Goal: Information Seeking & Learning: Learn about a topic

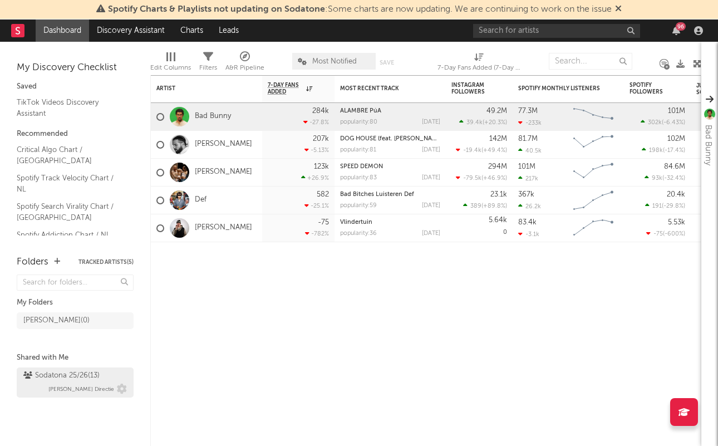
click at [48, 384] on div "Sodatona 25/26 ( 13 ) [PERSON_NAME] Directie" at bounding box center [74, 382] width 103 height 27
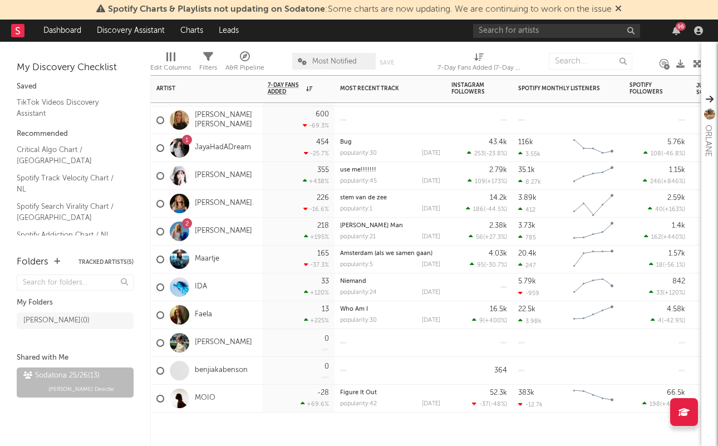
click at [218, 335] on div "[PERSON_NAME]" at bounding box center [204, 343] width 96 height 32
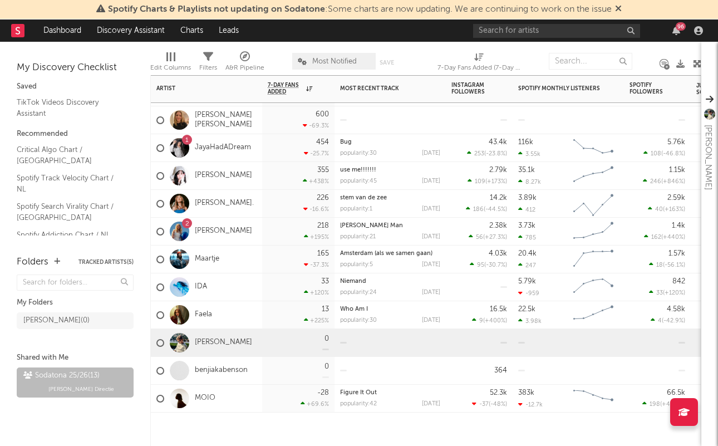
click at [218, 337] on div "[PERSON_NAME]" at bounding box center [204, 343] width 96 height 32
click at [209, 342] on link "[PERSON_NAME]" at bounding box center [223, 342] width 57 height 9
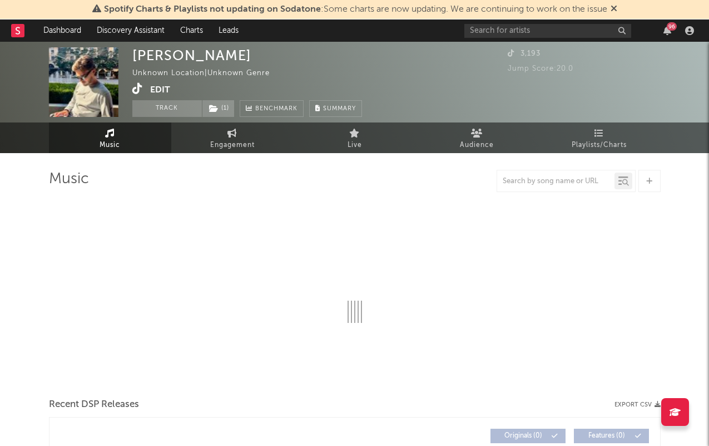
select select "1w"
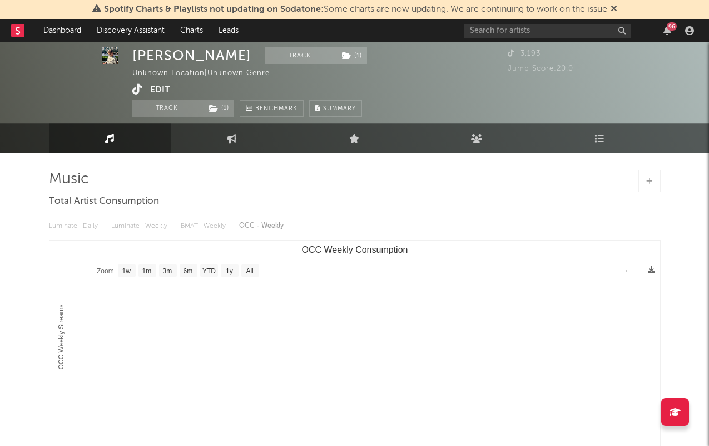
scroll to position [10, 0]
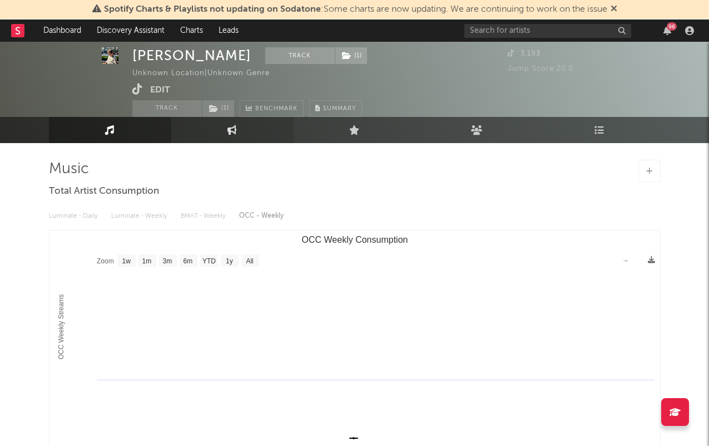
click at [226, 137] on link "Engagement" at bounding box center [232, 130] width 122 height 26
select select "1w"
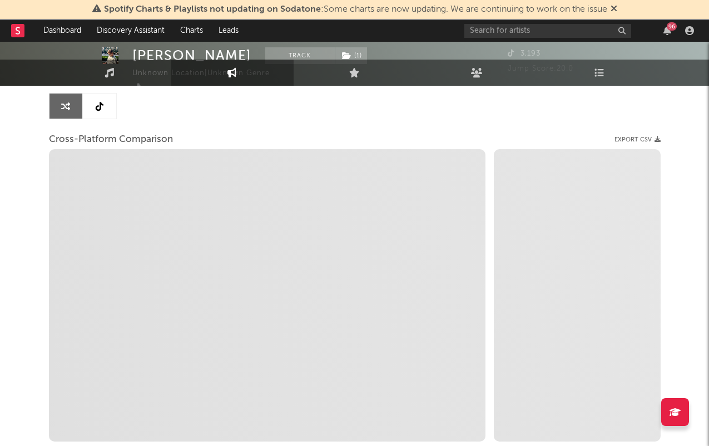
select select "1m"
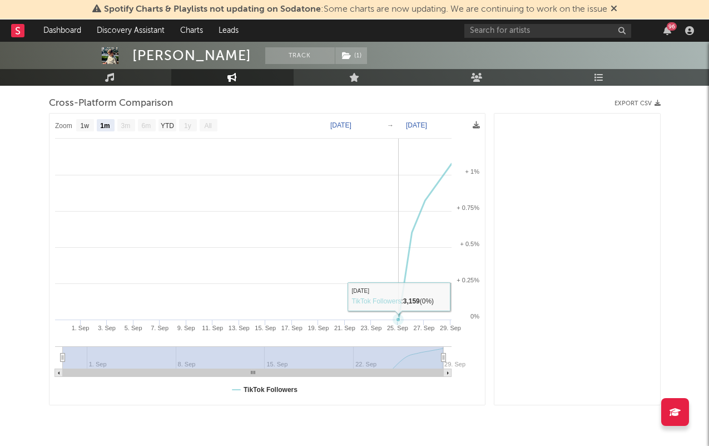
scroll to position [93, 0]
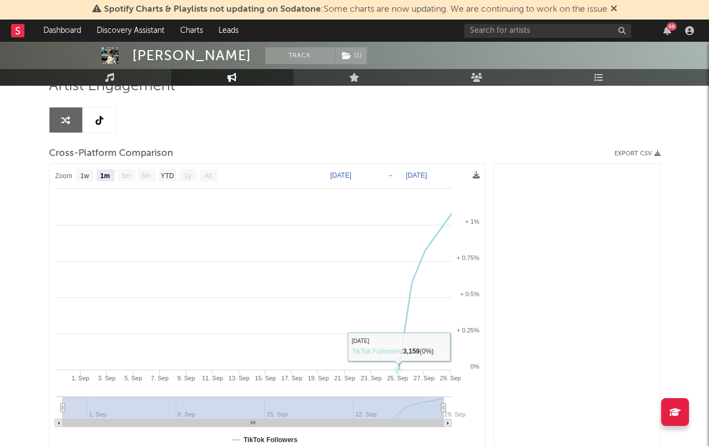
click at [83, 116] on link at bounding box center [99, 119] width 33 height 25
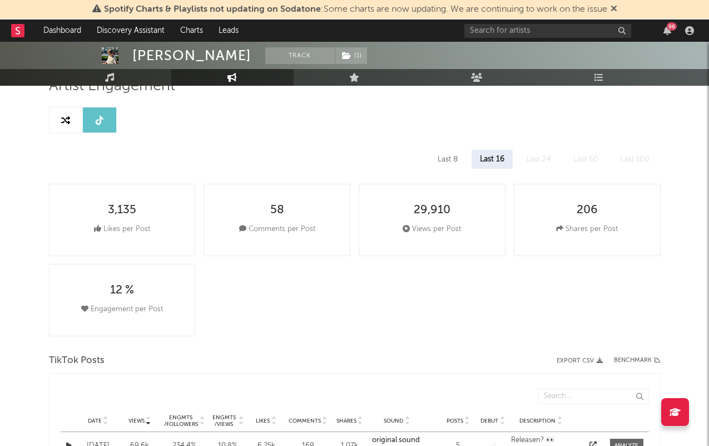
select select "1w"
click at [315, 238] on div "58 Comments per Post" at bounding box center [277, 220] width 147 height 72
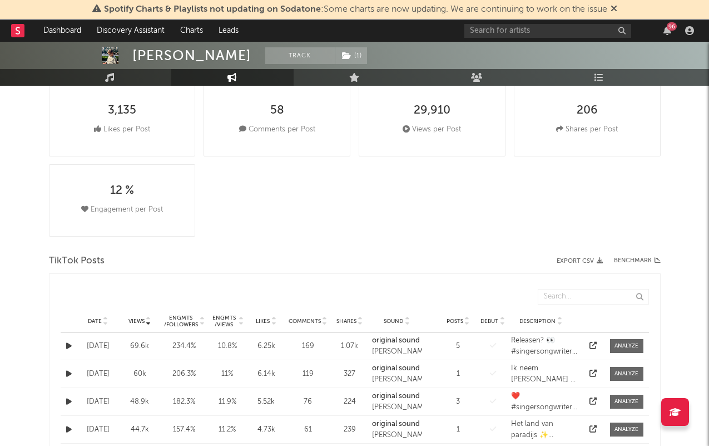
scroll to position [205, 0]
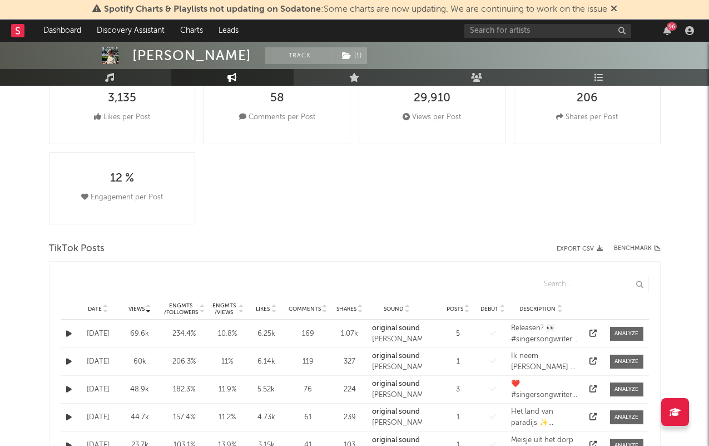
click at [455, 333] on div "5" at bounding box center [458, 333] width 33 height 11
click at [458, 339] on div "Date [DATE] Views 69.6k Engmts / Followers 234.4 % Engmts / Views 10.8 % Likes …" at bounding box center [355, 333] width 589 height 27
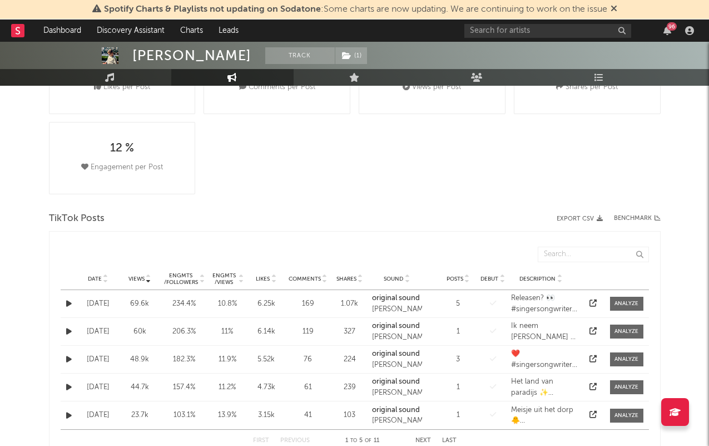
scroll to position [248, 0]
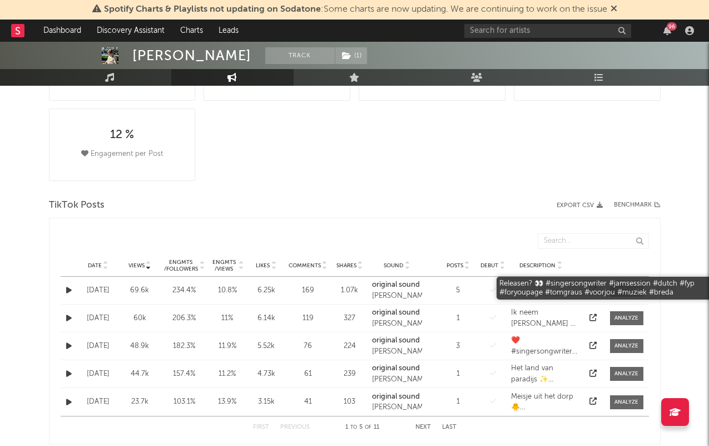
click at [527, 289] on div "Releasen? 👀 #singersongwriter #jamsession #dutch #fyp #foryoupage #tomgraus #vo…" at bounding box center [545, 290] width 68 height 22
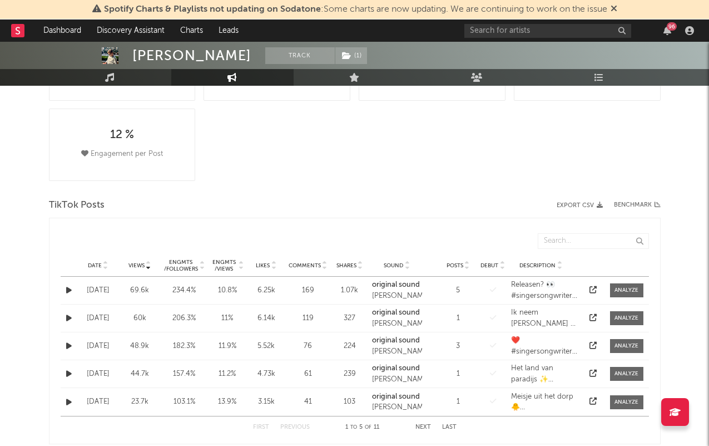
click at [595, 292] on icon at bounding box center [593, 289] width 7 height 7
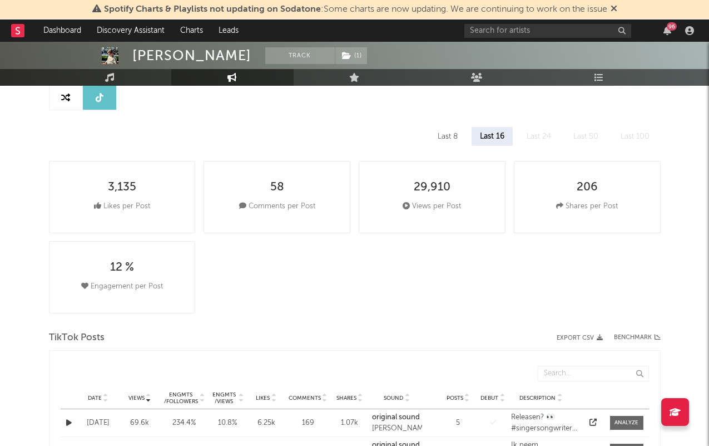
scroll to position [0, 0]
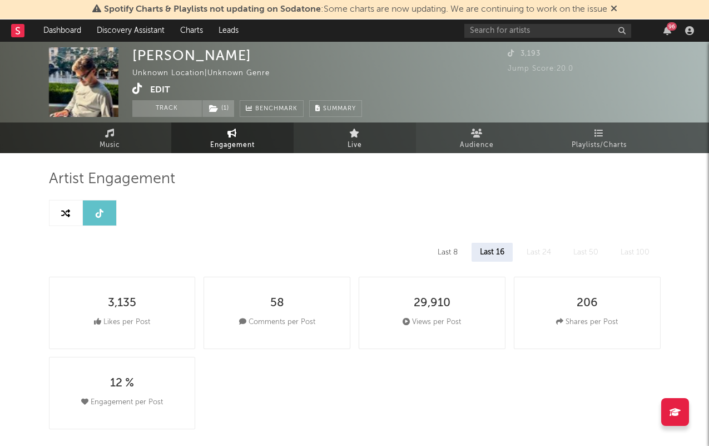
click at [368, 149] on link "Live" at bounding box center [355, 137] width 122 height 31
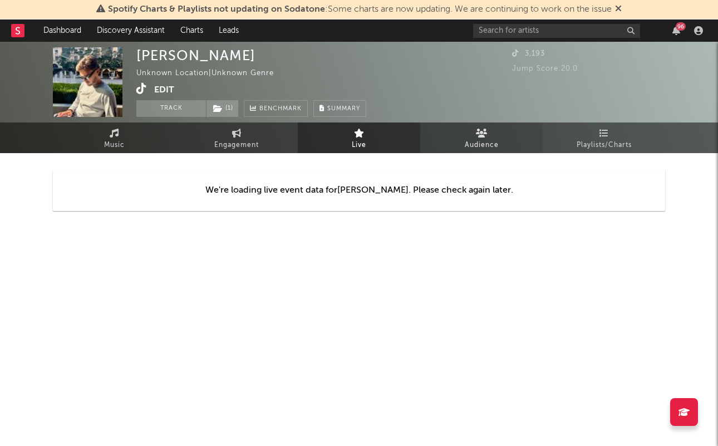
click at [510, 127] on link "Audience" at bounding box center [481, 137] width 122 height 31
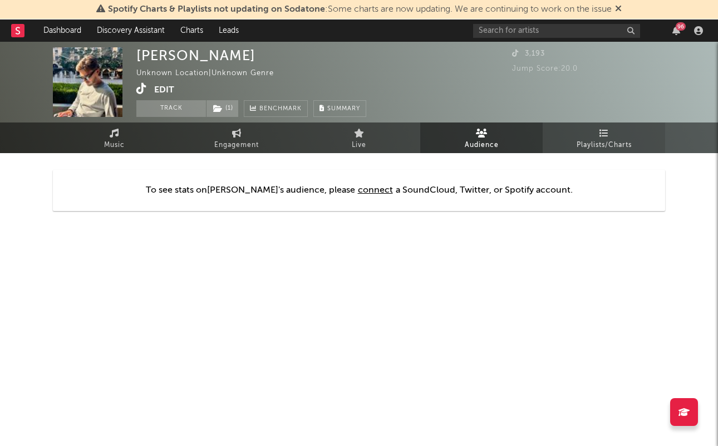
click at [585, 136] on link "Playlists/Charts" at bounding box center [603, 137] width 122 height 31
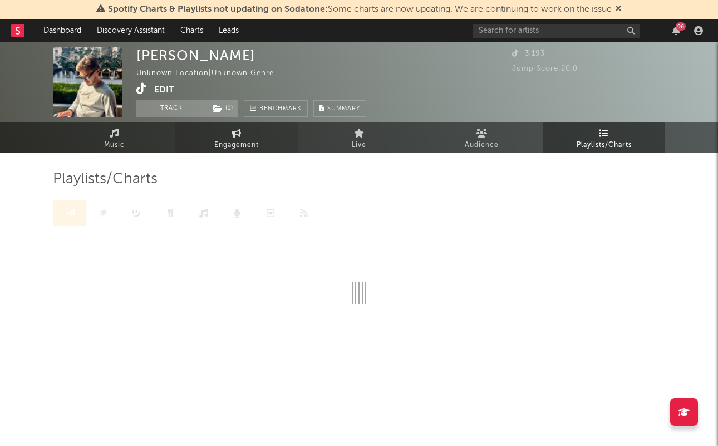
click at [270, 137] on link "Engagement" at bounding box center [236, 137] width 122 height 31
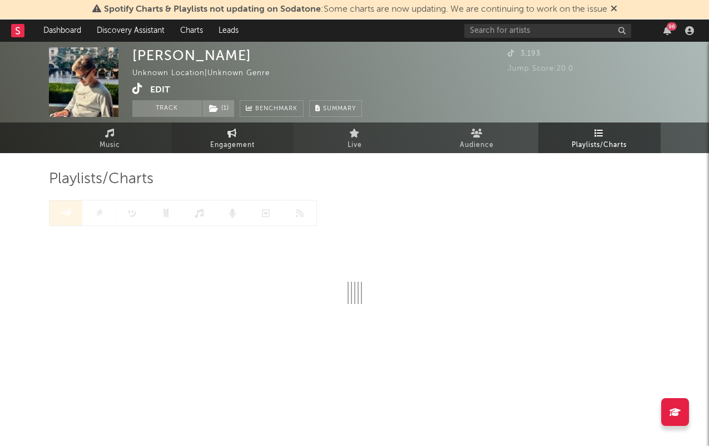
select select "1w"
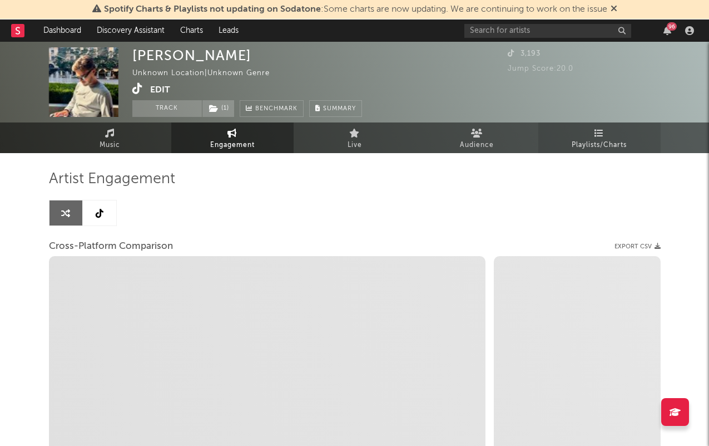
select select "1m"
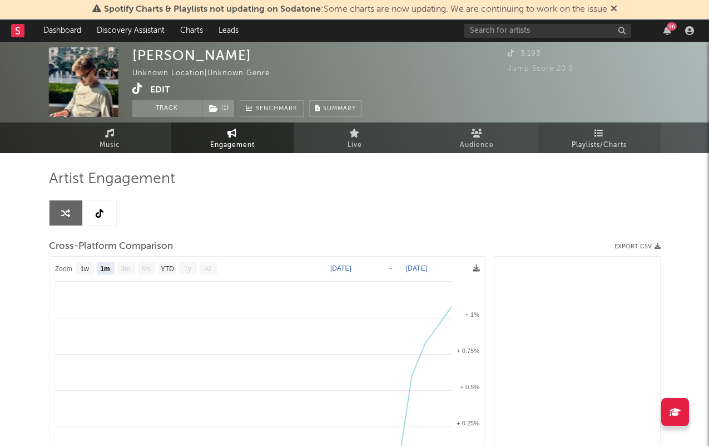
click at [577, 140] on span "Playlists/Charts" at bounding box center [599, 145] width 55 height 13
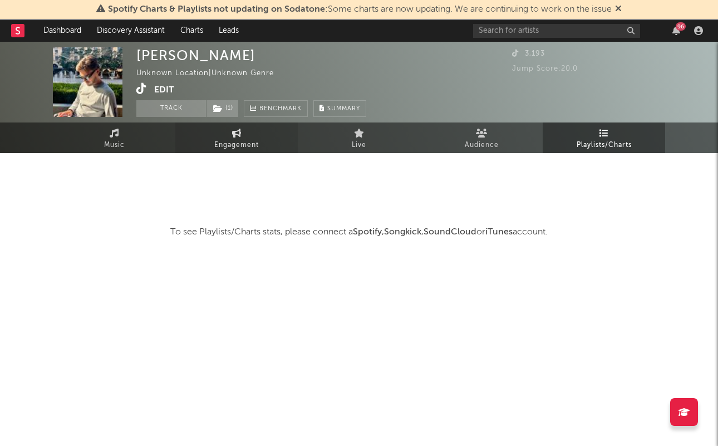
click at [233, 143] on span "Engagement" at bounding box center [236, 145] width 45 height 13
select select "1w"
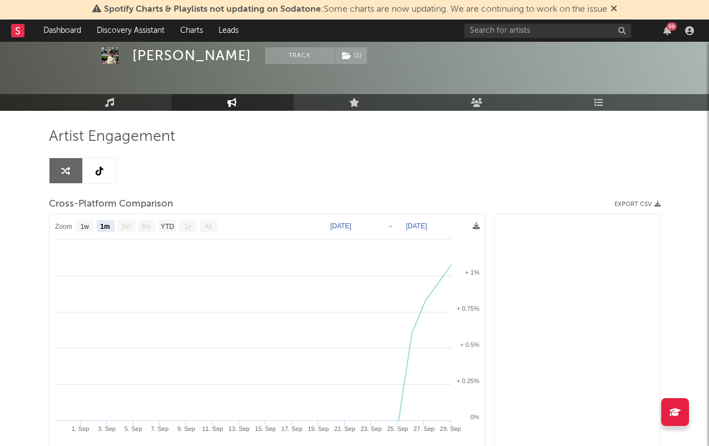
scroll to position [64, 0]
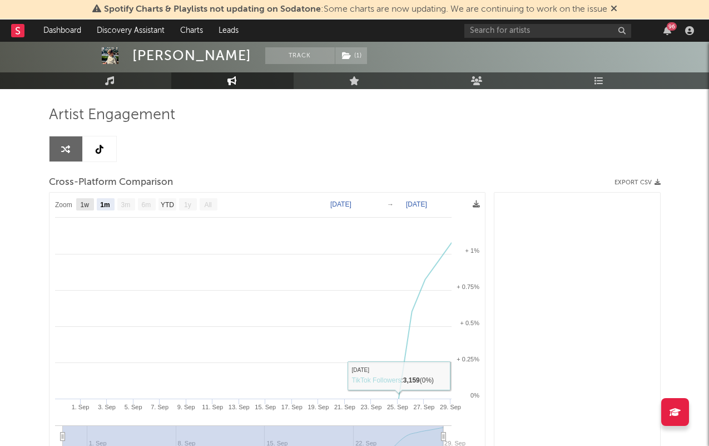
click at [87, 203] on text "1w" at bounding box center [84, 205] width 9 height 8
select select "1w"
type input "[DATE]"
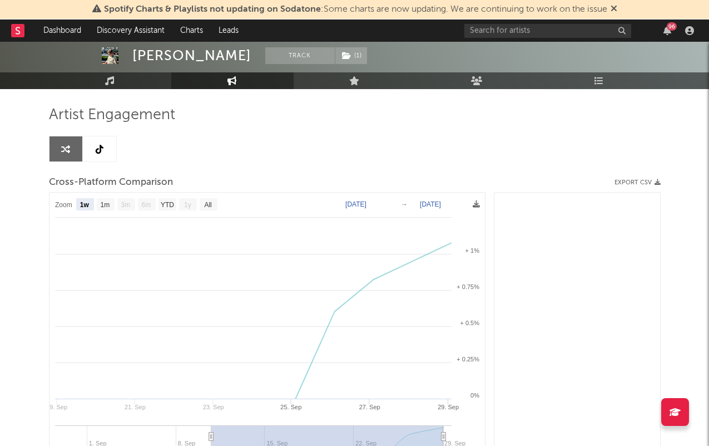
select select "1w"
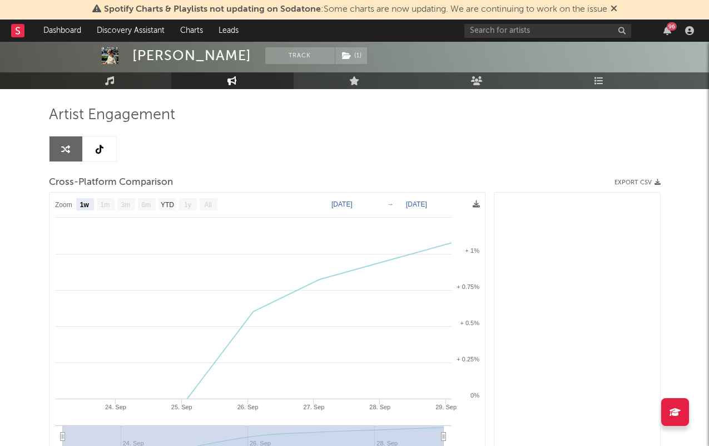
click at [122, 203] on text "3m" at bounding box center [125, 205] width 9 height 8
click at [124, 198] on rect at bounding box center [126, 204] width 18 height 12
click at [84, 145] on link at bounding box center [99, 148] width 33 height 25
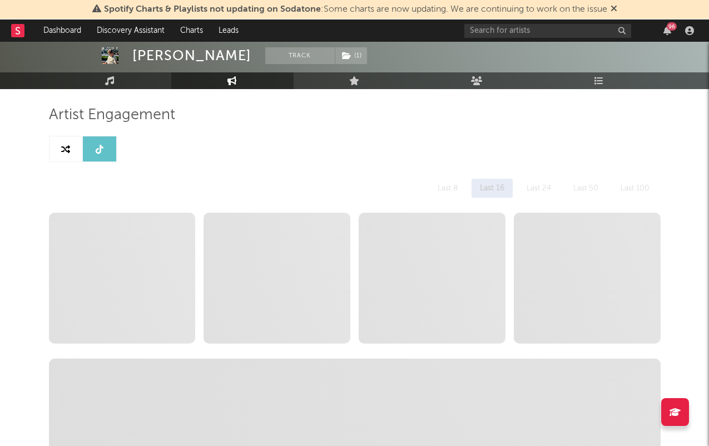
select select "1w"
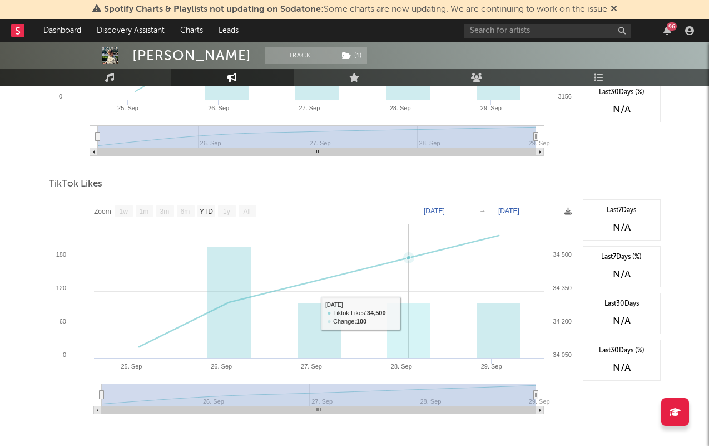
scroll to position [841, 0]
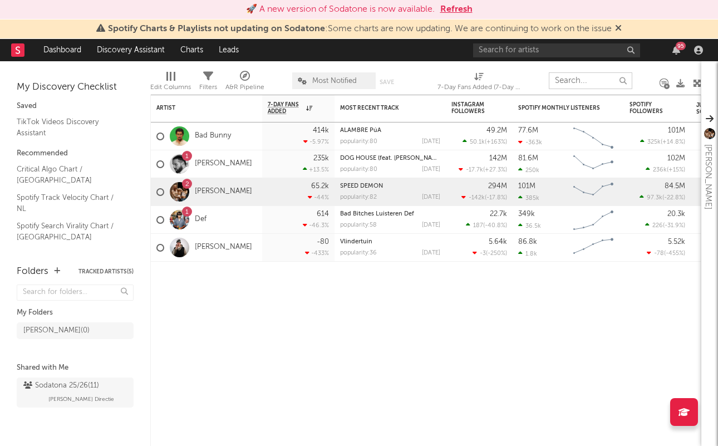
click at [591, 83] on input "text" at bounding box center [590, 80] width 83 height 17
paste input "https://www.tiktok.com/@dominique_vandekolk?_t=ZG-907y5T6X5Gr&_r=1"
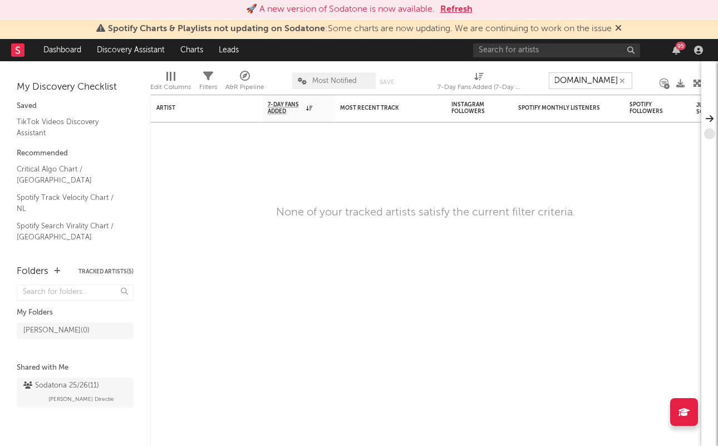
type input "https://www.tiktok.com/@dominique_vandekolk?_t=ZG-907y5T6X5Gr&_r=1"
click at [592, 70] on div "https://www.tiktok.com/@dominique_vandekolk?_t=ZG-907y5T6X5Gr&_r=1" at bounding box center [590, 81] width 83 height 28
click at [585, 77] on input "https://www.tiktok.com/@dominique_vandekolk?_t=ZG-907y5T6X5Gr&_r=1" at bounding box center [590, 80] width 83 height 17
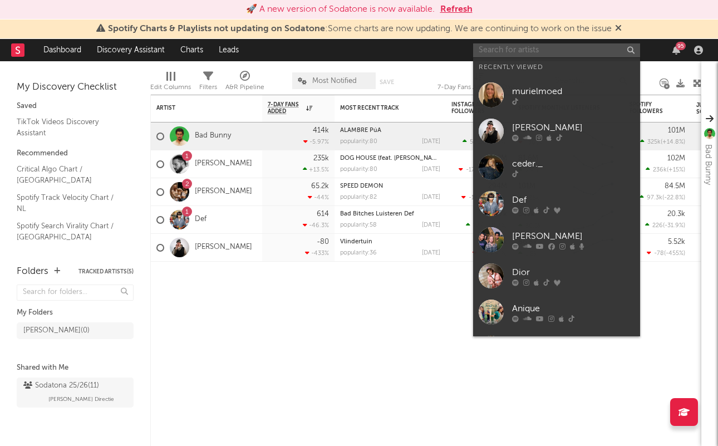
click at [562, 51] on input "text" at bounding box center [556, 50] width 167 height 14
paste input "https://www.tiktok.com/@dominique_vandekolk?_t=ZG-907y5T6X5Gr&_r=1"
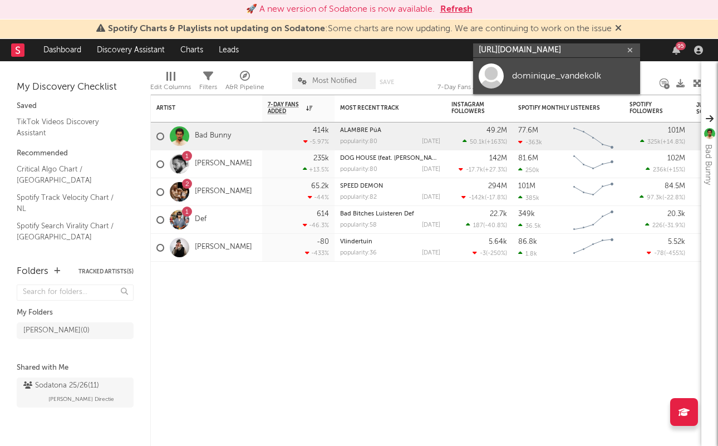
type input "https://www.tiktok.com/@dominique_vandekolk?_t=ZG-907y5T6X5Gr&_r=1"
click at [548, 71] on div "dominique_vandekolk" at bounding box center [573, 75] width 122 height 13
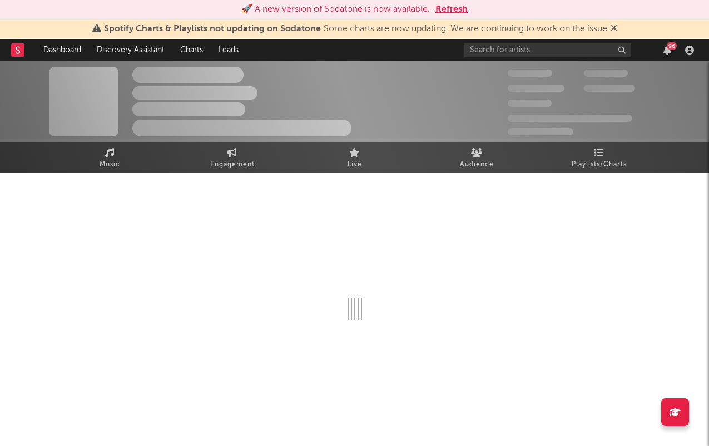
select select "1w"
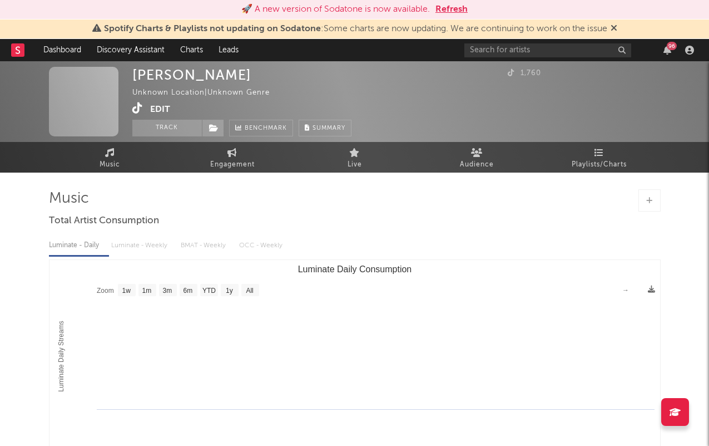
click at [242, 175] on div "Music Total Artist Consumption Luminate - Daily Luminate - Weekly BMAT - Weekly…" at bounding box center [355, 361] width 612 height 378
click at [238, 146] on link "Engagement" at bounding box center [232, 157] width 122 height 31
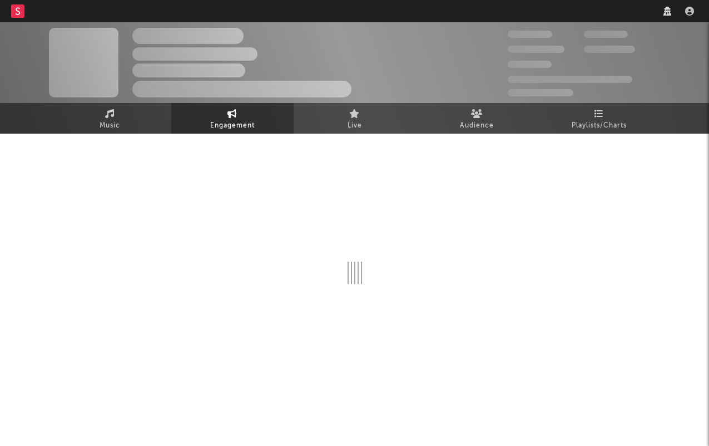
select select "1w"
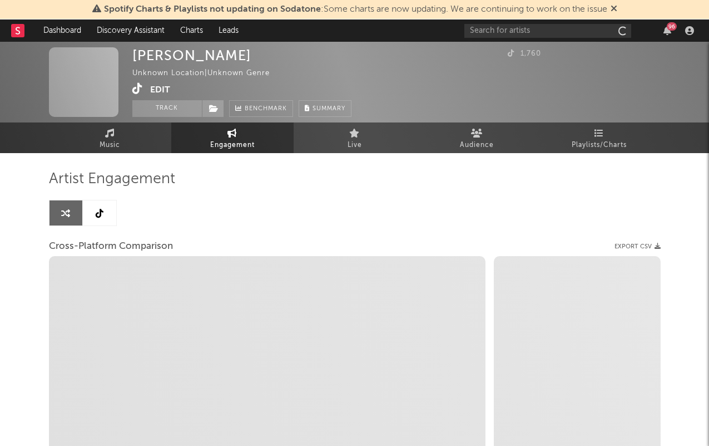
select select "1m"
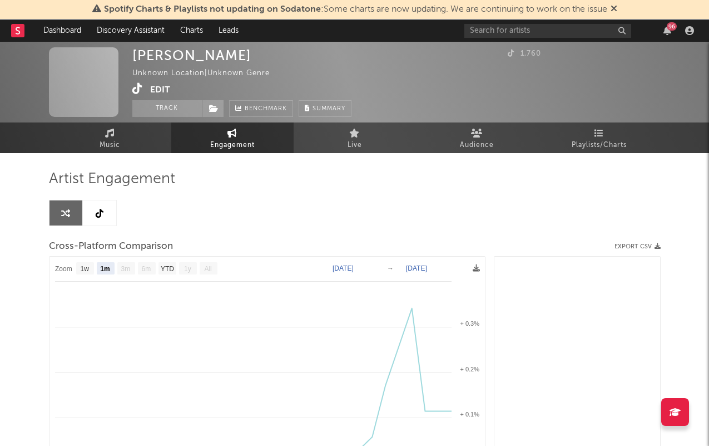
click at [100, 213] on icon at bounding box center [100, 213] width 8 height 9
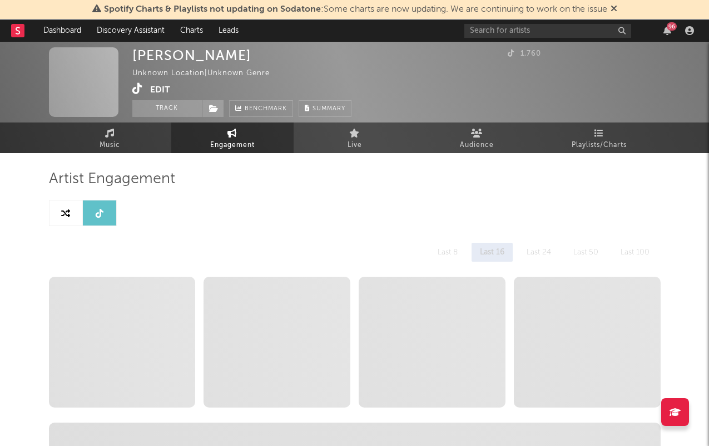
select select "1w"
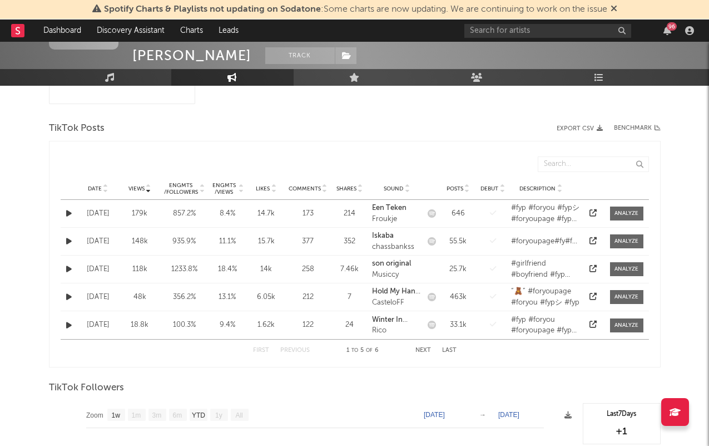
scroll to position [291, 0]
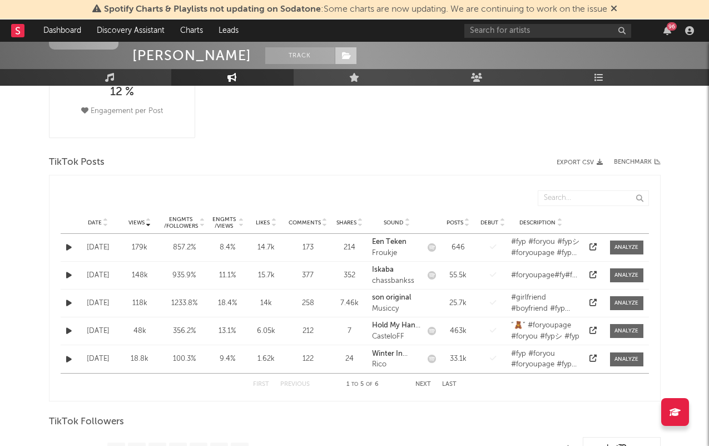
click at [335, 60] on span at bounding box center [346, 55] width 22 height 17
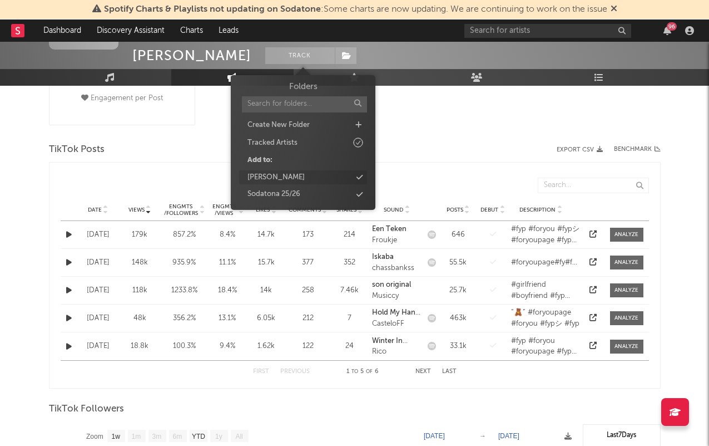
scroll to position [304, 0]
click at [288, 190] on div "Sodatona 25/26" at bounding box center [274, 194] width 53 height 11
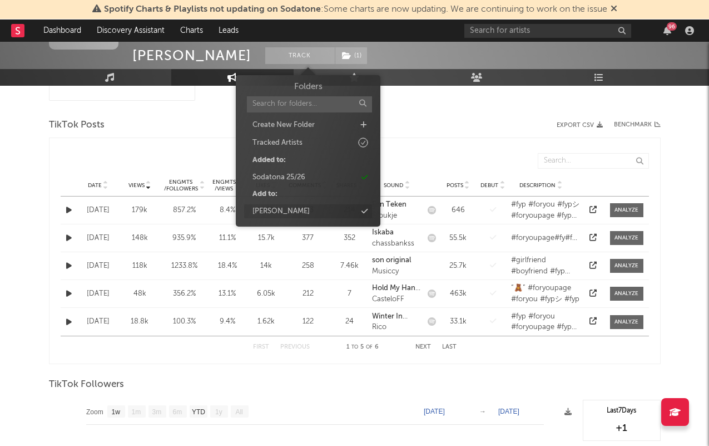
scroll to position [333, 0]
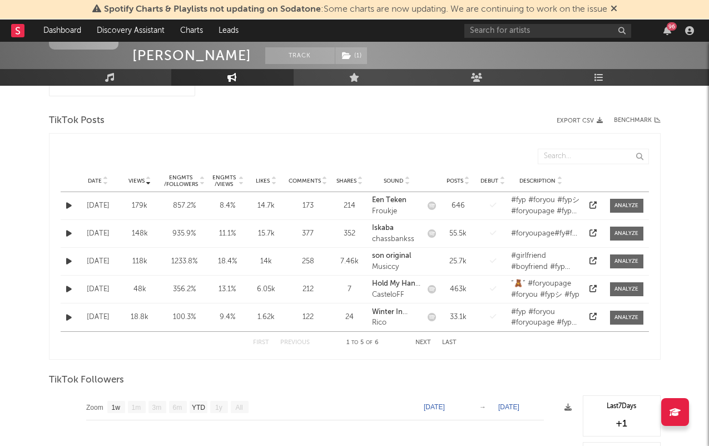
click at [414, 164] on div "Views Date Views Likes Comments Shares Sound Posts Debut Description" at bounding box center [355, 154] width 589 height 31
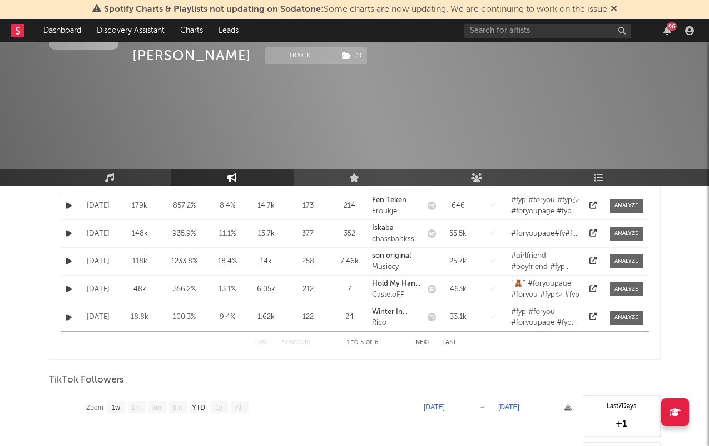
scroll to position [0, 0]
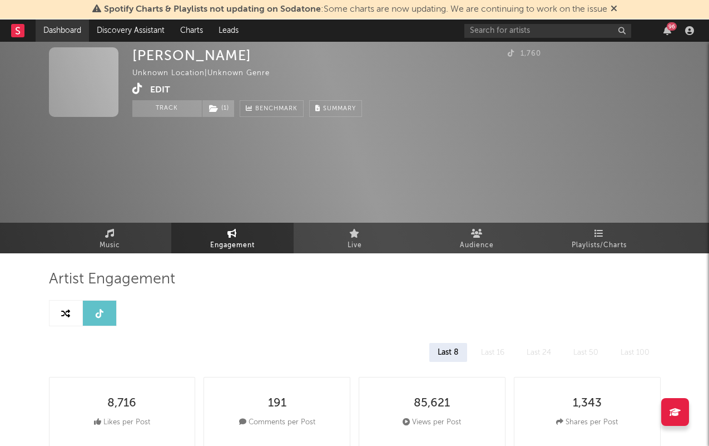
click at [61, 24] on link "Dashboard" at bounding box center [62, 30] width 53 height 22
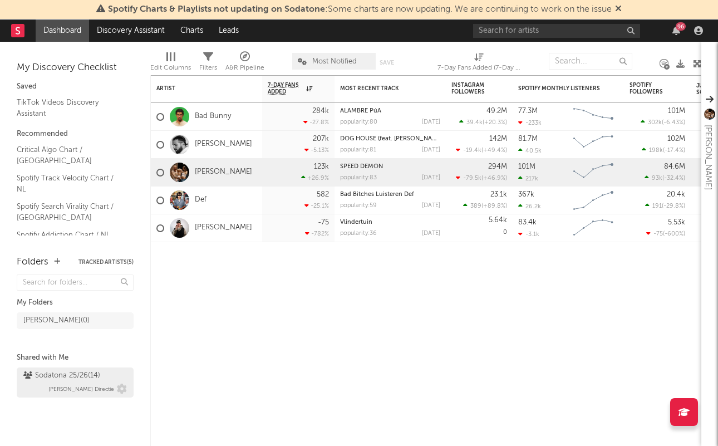
click at [75, 382] on div "Sodatona 25/26 ( 14 ) Bobbi Directie" at bounding box center [74, 382] width 103 height 27
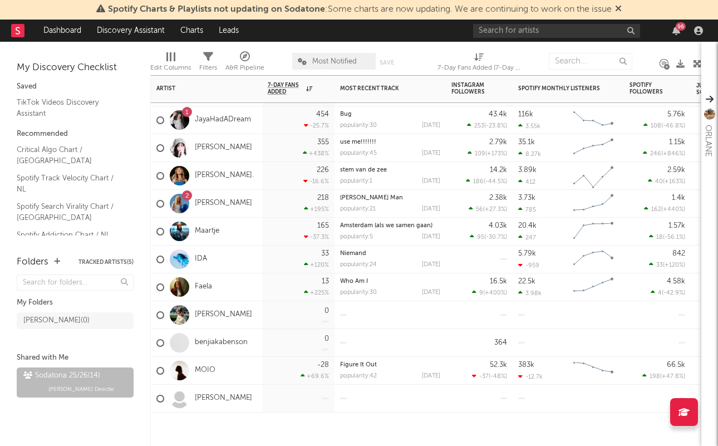
click at [397, 396] on div at bounding box center [390, 397] width 100 height 27
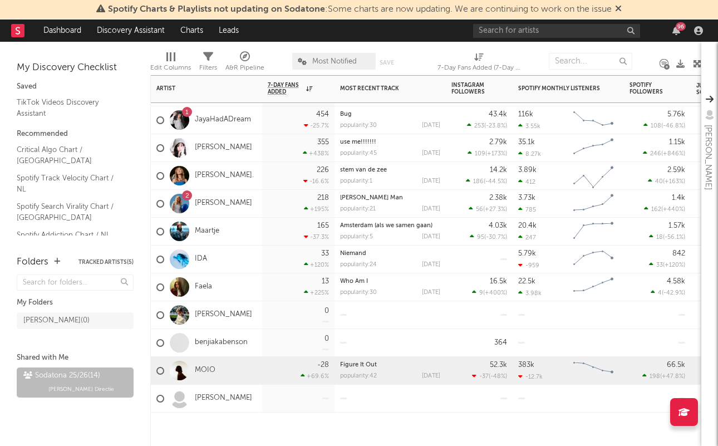
click at [363, 376] on div "popularity: 42" at bounding box center [358, 376] width 37 height 6
click at [210, 372] on link "MOIO" at bounding box center [205, 370] width 21 height 9
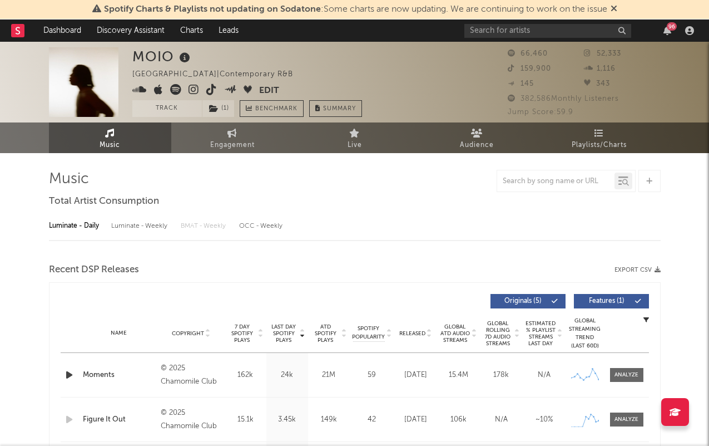
select select "6m"
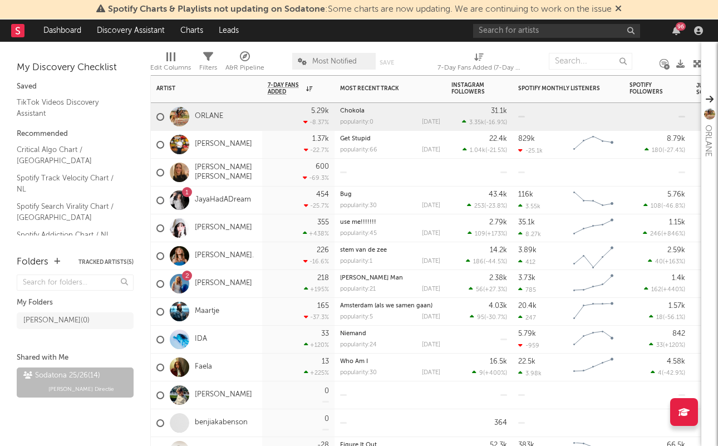
click at [273, 285] on div "218 +195 %" at bounding box center [298, 283] width 61 height 27
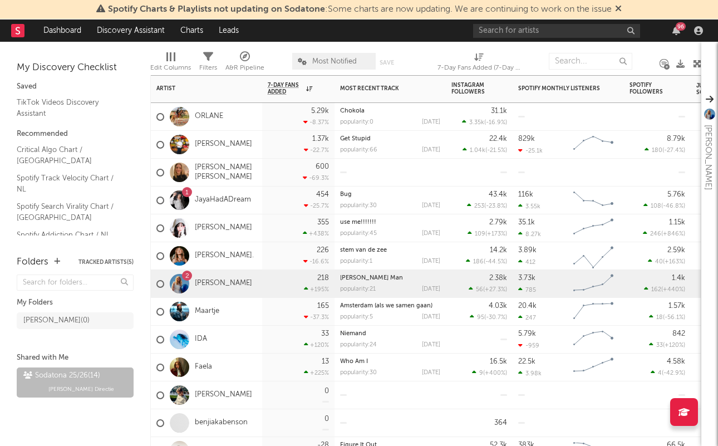
click at [253, 285] on div "2 Else Lena" at bounding box center [206, 284] width 111 height 28
click at [214, 283] on link "[PERSON_NAME]" at bounding box center [223, 283] width 57 height 9
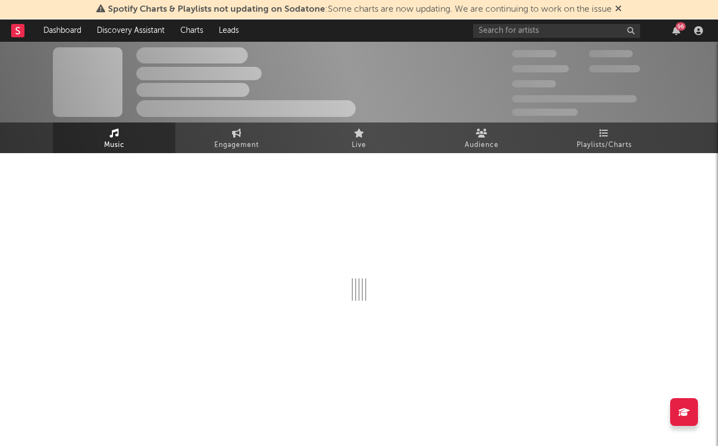
select select "1w"
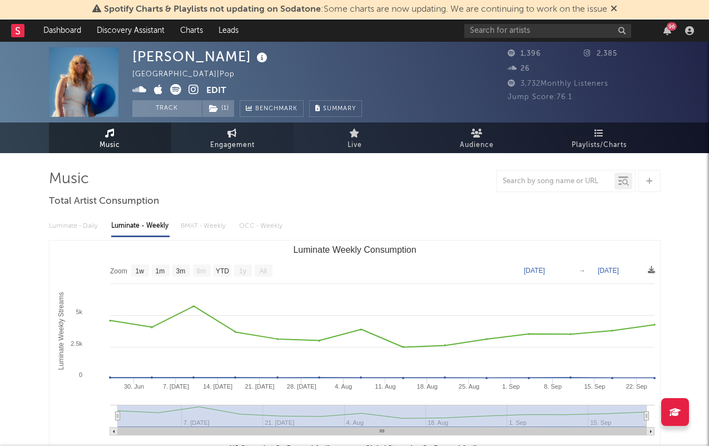
click at [216, 139] on span "Engagement" at bounding box center [232, 145] width 45 height 13
select select "1w"
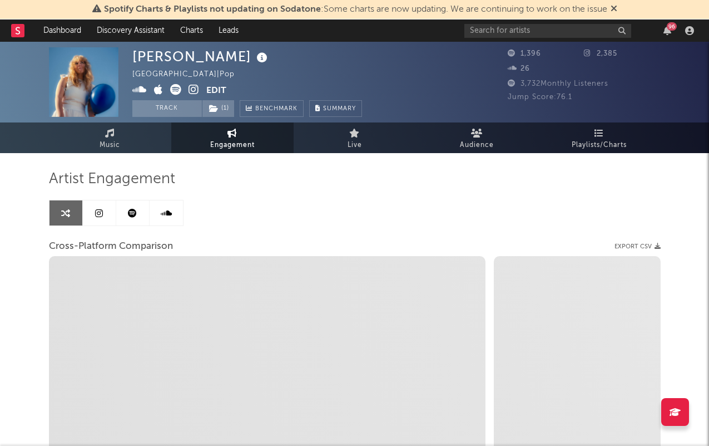
select select "1m"
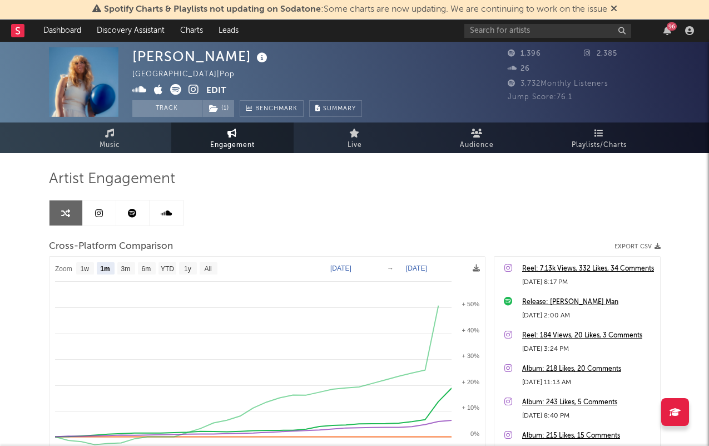
click at [134, 216] on icon at bounding box center [132, 213] width 9 height 9
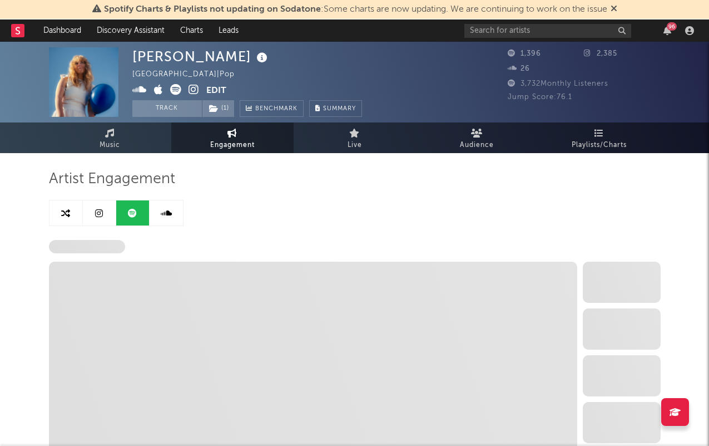
select select "6m"
select select "1w"
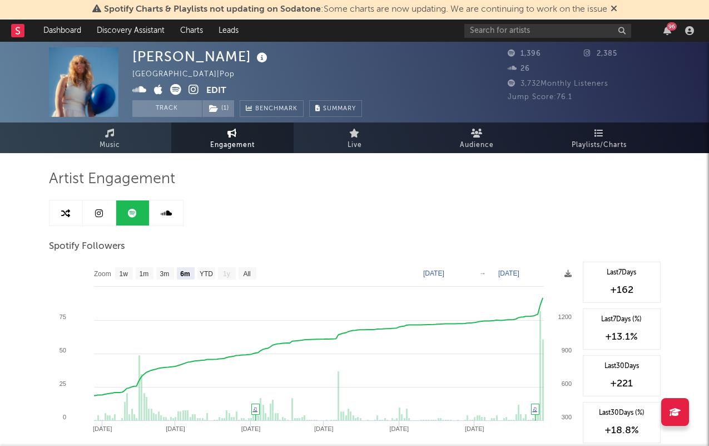
click at [92, 210] on link at bounding box center [99, 212] width 33 height 25
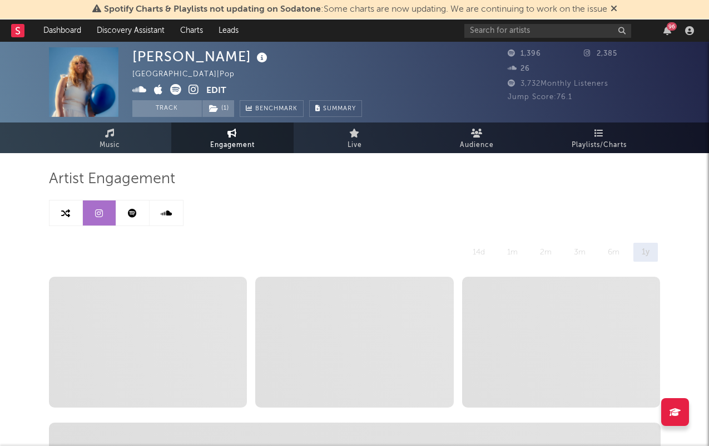
click at [117, 210] on link at bounding box center [132, 212] width 33 height 25
select select "6m"
select select "1w"
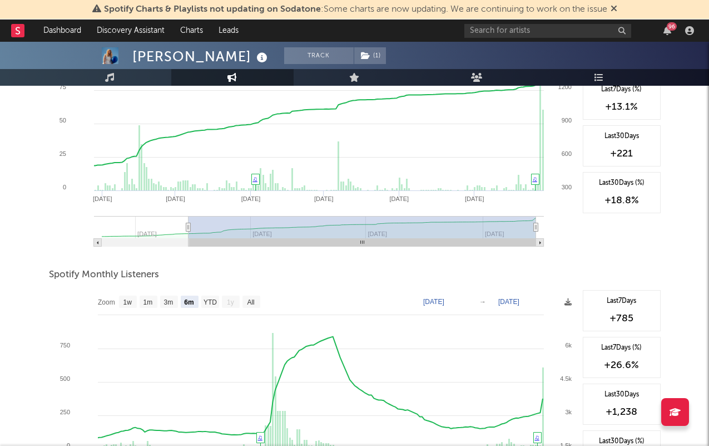
scroll to position [366, 0]
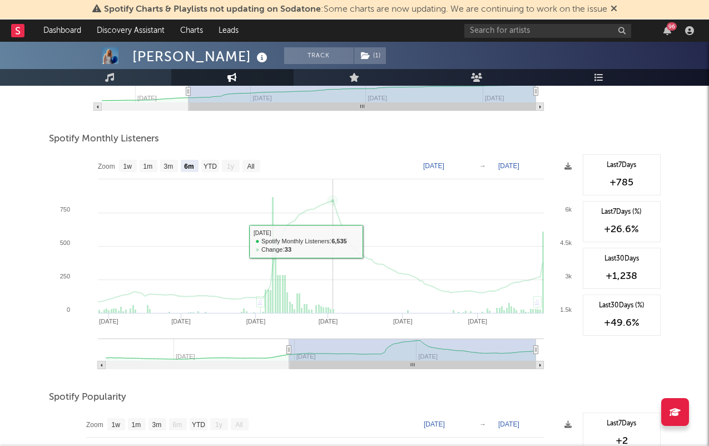
click at [332, 199] on icon at bounding box center [332, 201] width 4 height 4
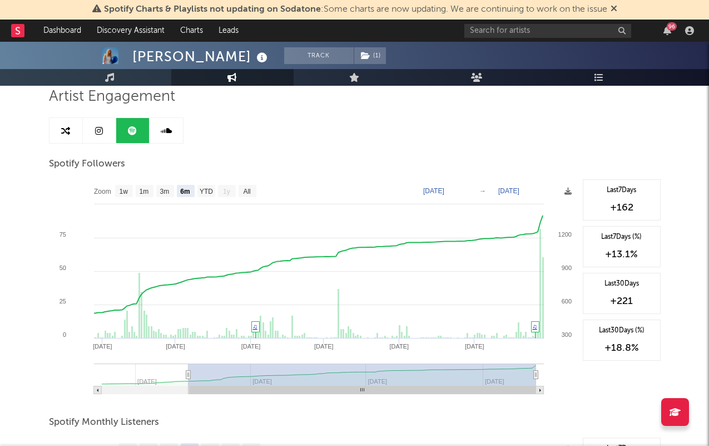
scroll to position [0, 0]
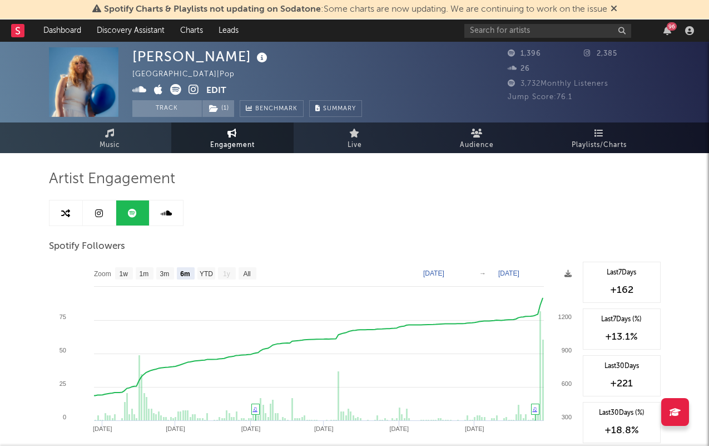
click at [191, 86] on icon at bounding box center [194, 89] width 11 height 11
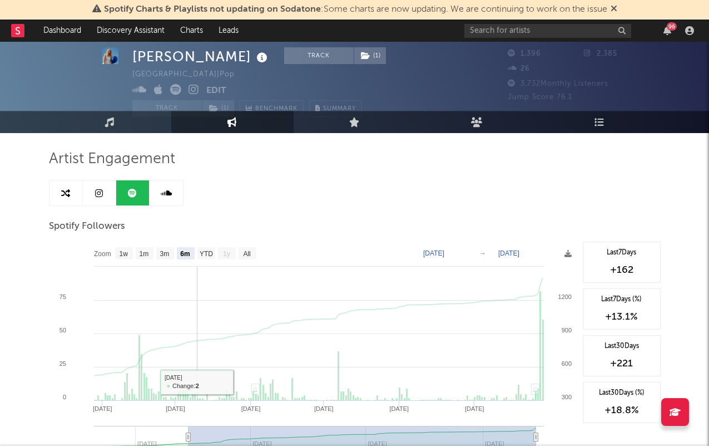
scroll to position [21, 0]
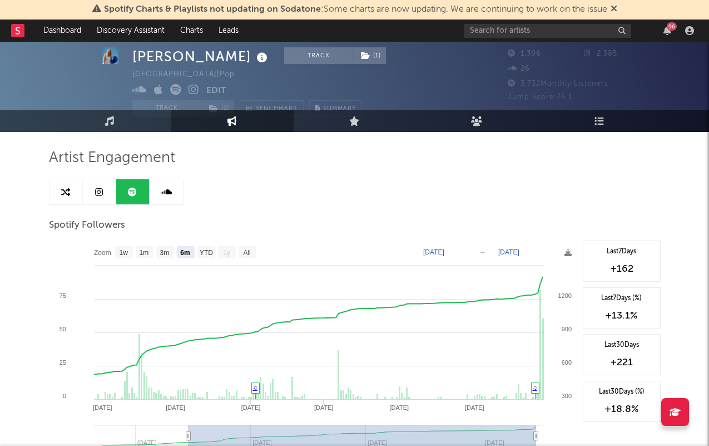
click at [102, 191] on icon at bounding box center [99, 191] width 8 height 9
select select "6m"
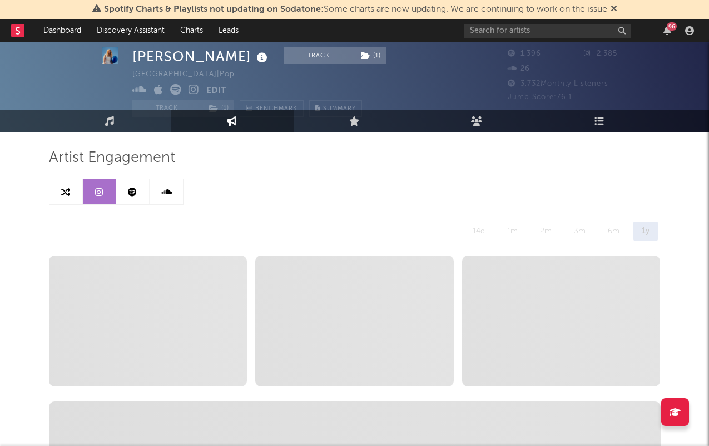
click at [141, 196] on link at bounding box center [132, 191] width 33 height 25
select select "6m"
select select "1w"
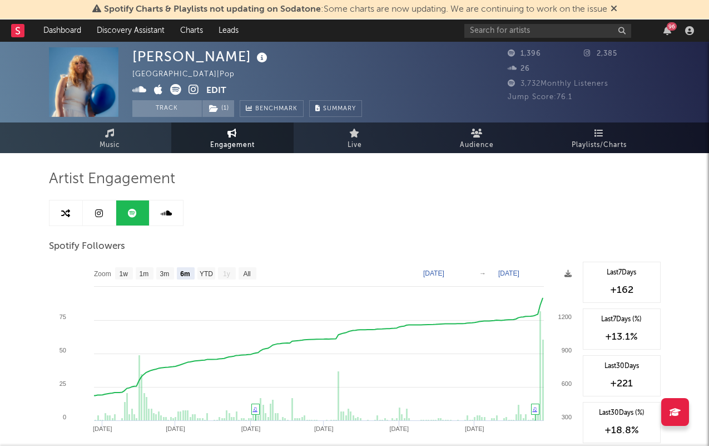
click at [177, 90] on icon at bounding box center [175, 89] width 11 height 11
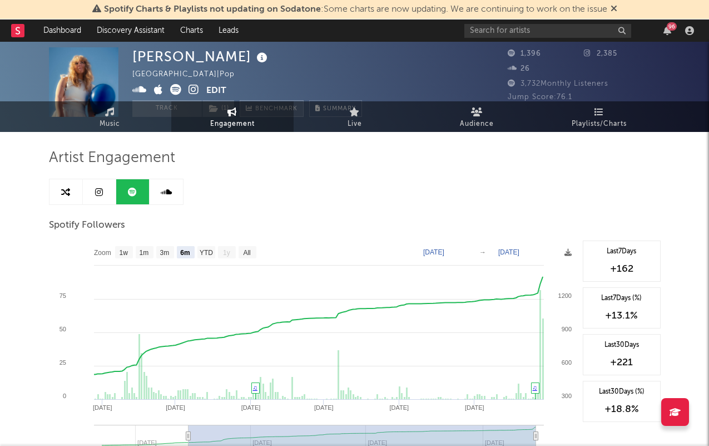
select select "6m"
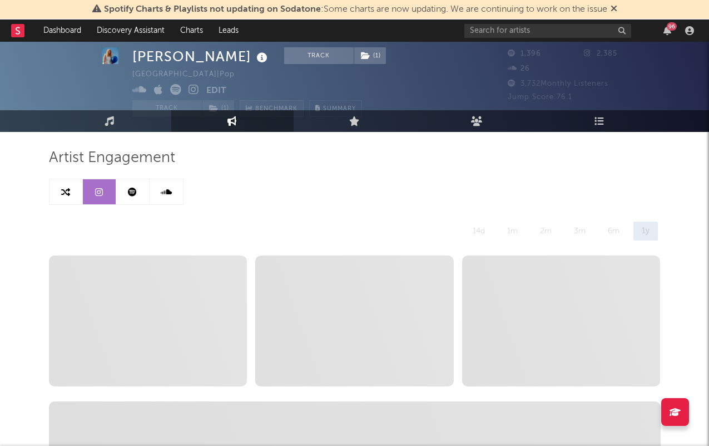
scroll to position [9, 0]
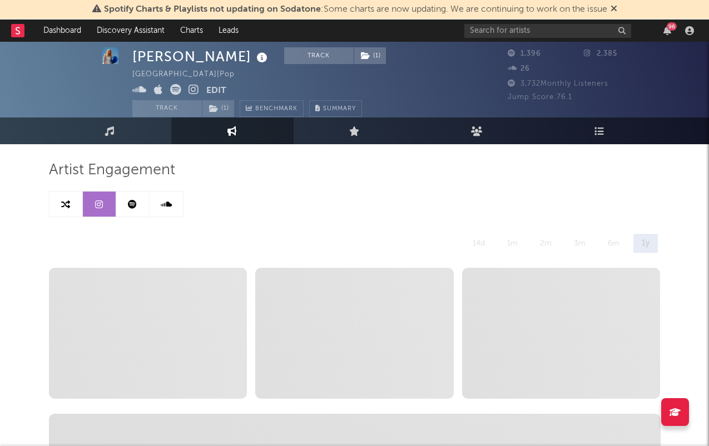
click at [13, 29] on rect at bounding box center [17, 30] width 13 height 13
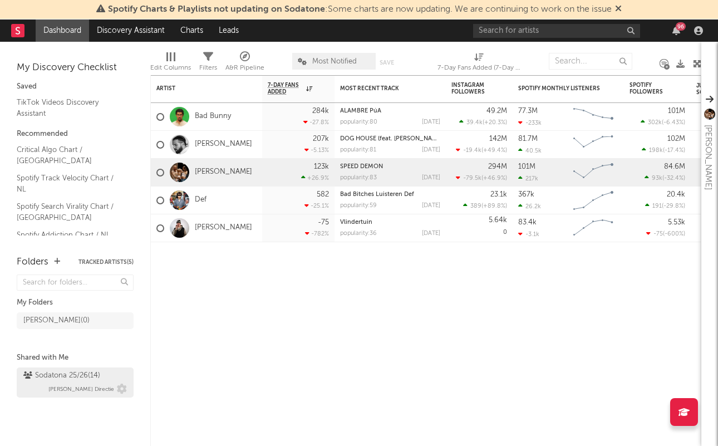
click at [83, 396] on link "Sodatona 25/26 ( 14 ) Bobbi Directie" at bounding box center [75, 382] width 117 height 30
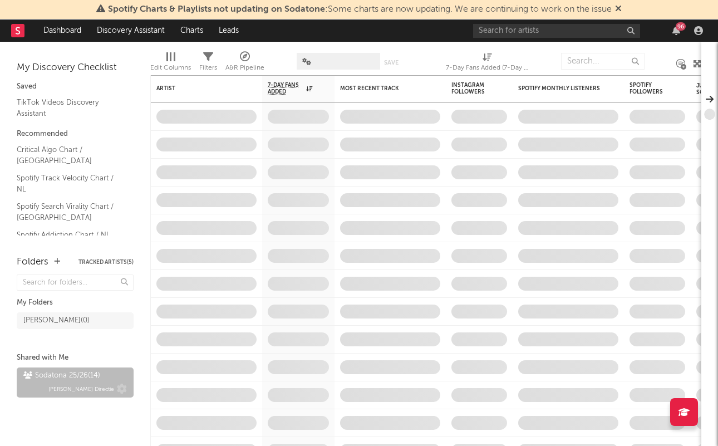
click at [83, 379] on div "Sodatona 25/26 ( 14 )" at bounding box center [61, 375] width 77 height 13
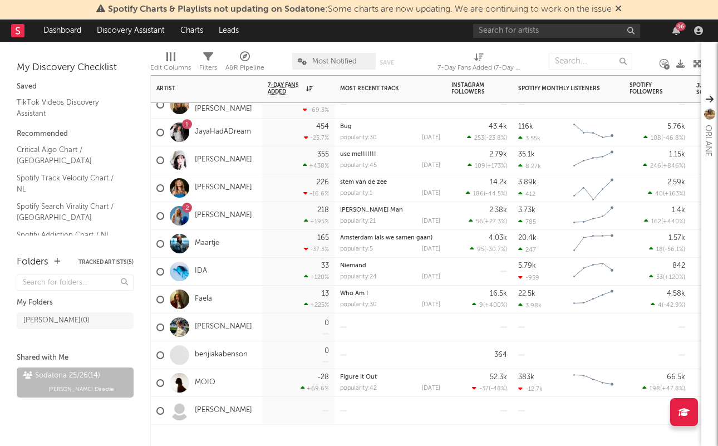
click at [272, 163] on div "355 +438 %" at bounding box center [298, 159] width 61 height 27
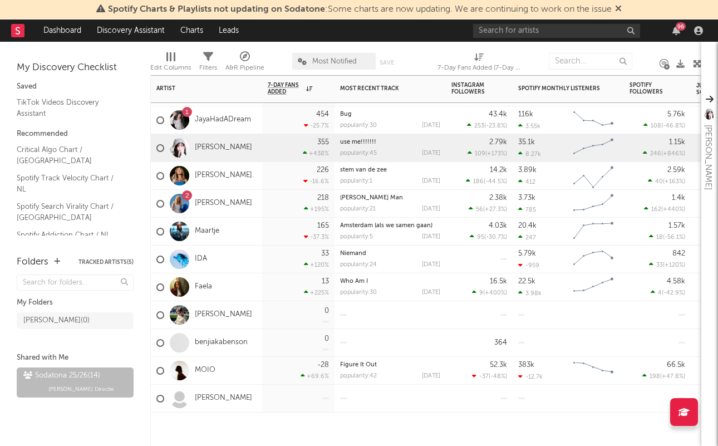
click at [258, 399] on div "Dominique" at bounding box center [206, 398] width 111 height 28
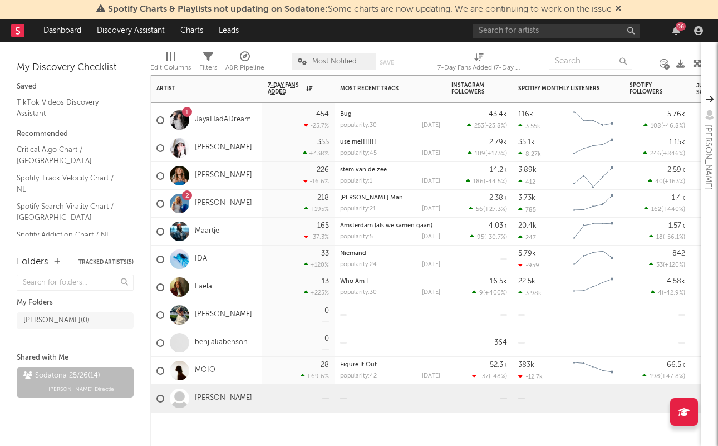
click at [266, 342] on div "0" at bounding box center [298, 343] width 72 height 28
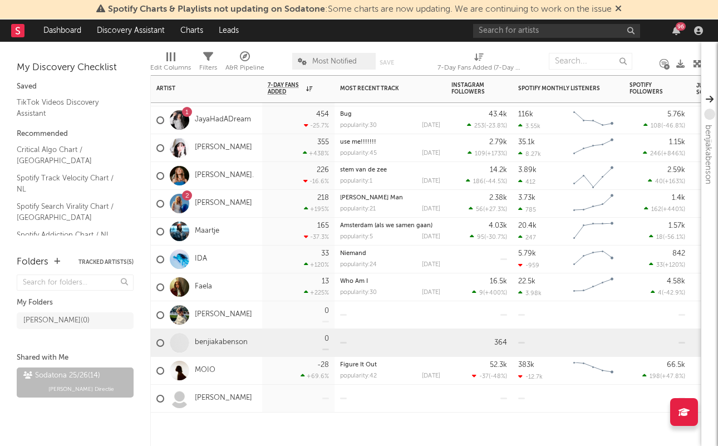
click at [266, 342] on div "0" at bounding box center [298, 343] width 72 height 28
click at [211, 397] on link "Dominique" at bounding box center [223, 397] width 57 height 9
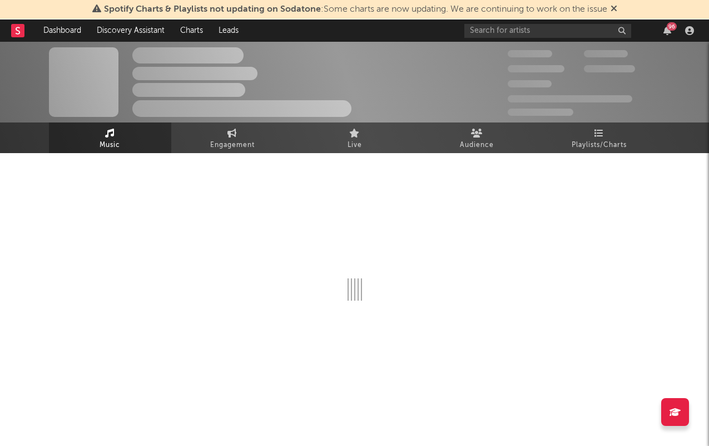
select select "1w"
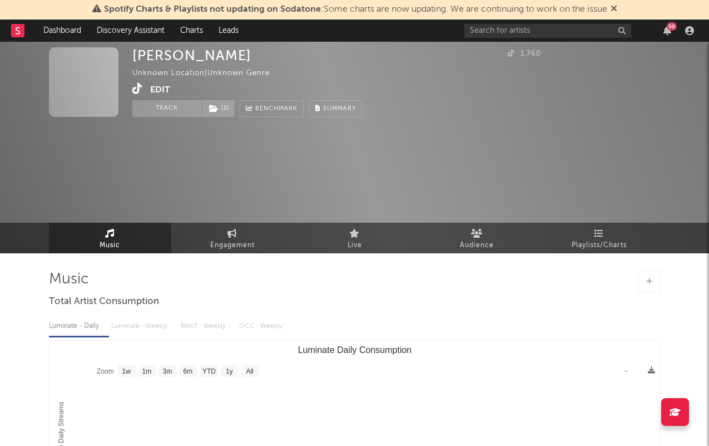
click at [8, 24] on nav "Dashboard Discovery Assistant Charts Leads 96" at bounding box center [354, 30] width 709 height 22
click at [11, 31] on icon at bounding box center [17, 30] width 13 height 13
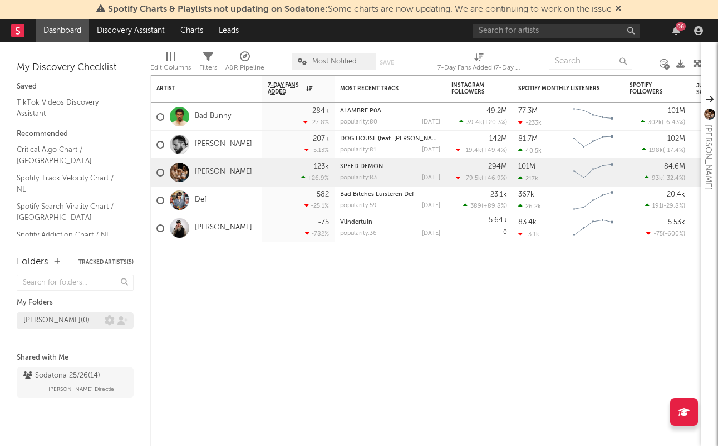
click at [53, 316] on div "Luca ( 0 )" at bounding box center [63, 320] width 81 height 13
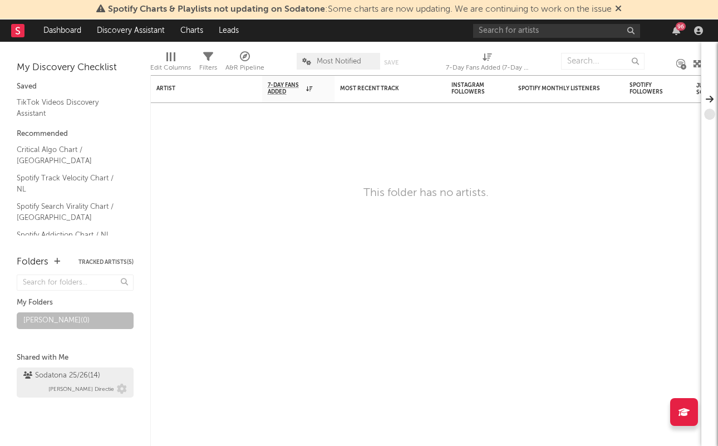
click at [36, 378] on div "Sodatona 25/26 ( 14 )" at bounding box center [61, 375] width 77 height 13
